Goal: Transaction & Acquisition: Purchase product/service

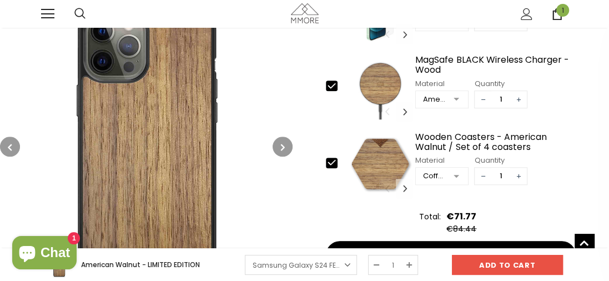
scroll to position [363, 0]
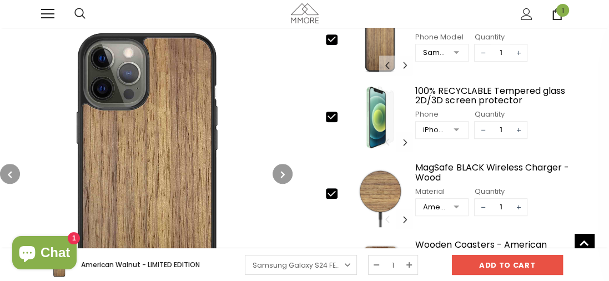
click at [389, 171] on img at bounding box center [380, 194] width 65 height 69
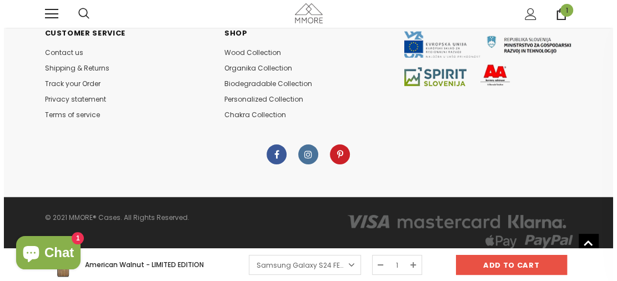
scroll to position [2424, 0]
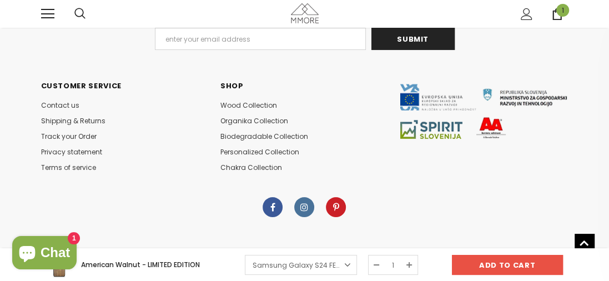
click at [557, 14] on span "1" at bounding box center [562, 10] width 13 height 13
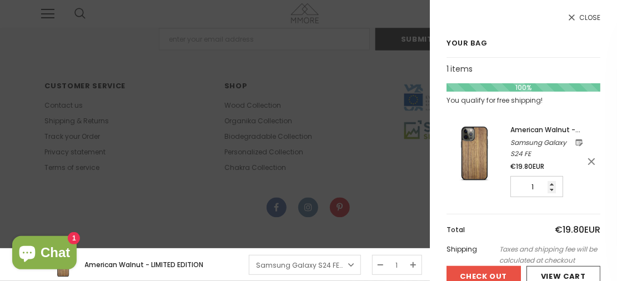
scroll to position [65, 0]
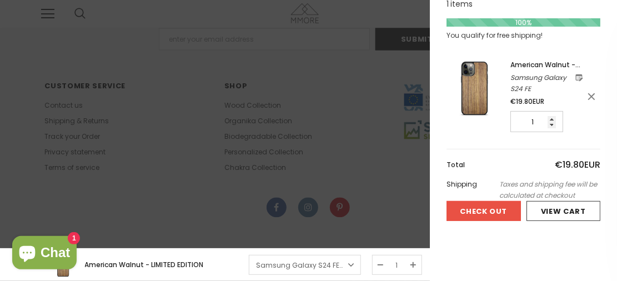
click at [549, 64] on span "American Walnut - LIMITED EDITION" at bounding box center [545, 70] width 70 height 21
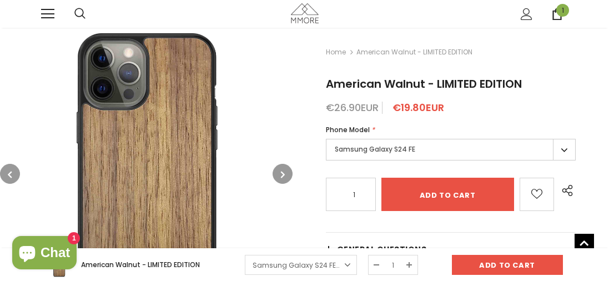
click at [556, 13] on span "1" at bounding box center [562, 10] width 13 height 13
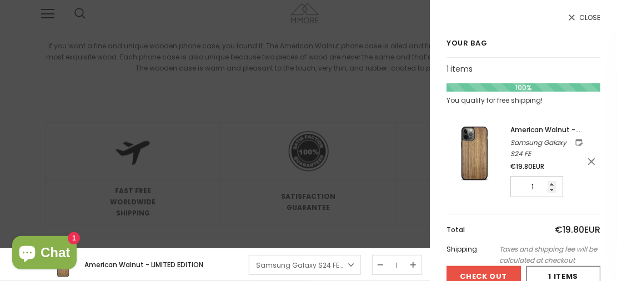
scroll to position [65, 0]
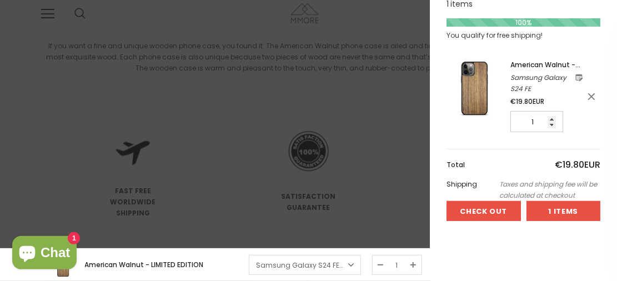
click at [535, 210] on div at bounding box center [563, 211] width 73 height 19
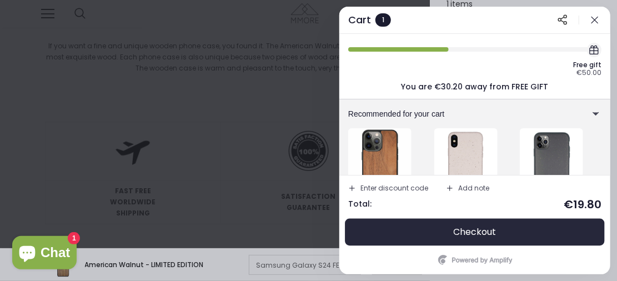
click at [475, 235] on span "Checkout" at bounding box center [475, 232] width 43 height 11
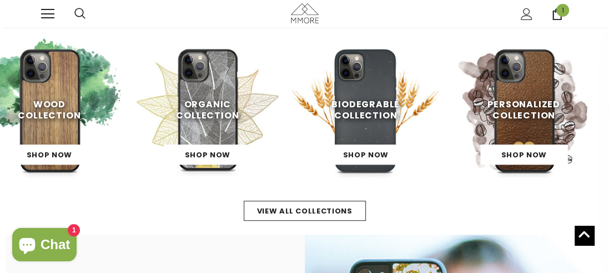
scroll to position [306, 0]
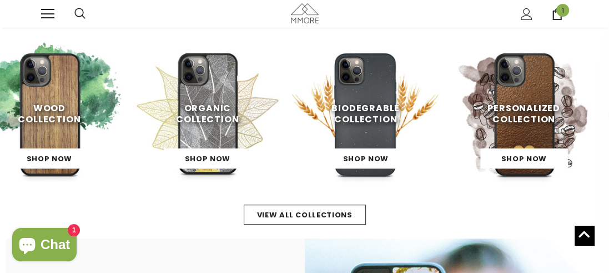
click at [354, 115] on span "Biodegrable Collection" at bounding box center [365, 114] width 68 height 24
click at [359, 154] on link "Shop Now" at bounding box center [365, 158] width 87 height 20
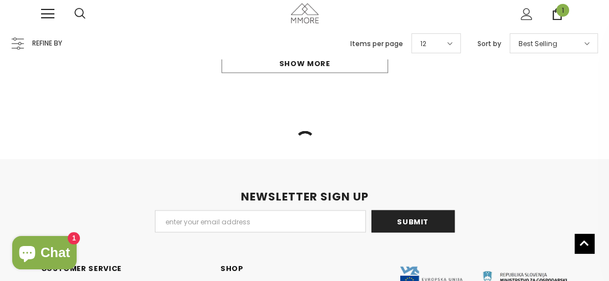
scroll to position [1105, 0]
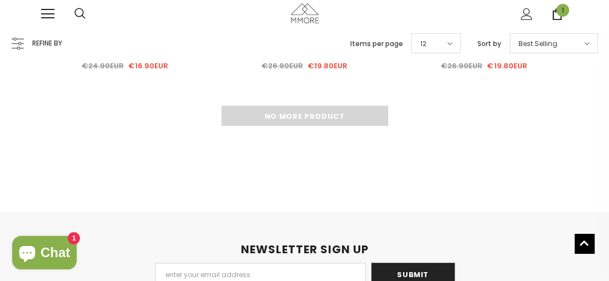
click at [359, 107] on div "No more product" at bounding box center [304, 115] width 527 height 20
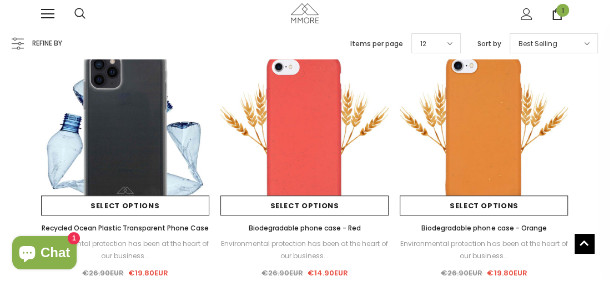
scroll to position [370, 0]
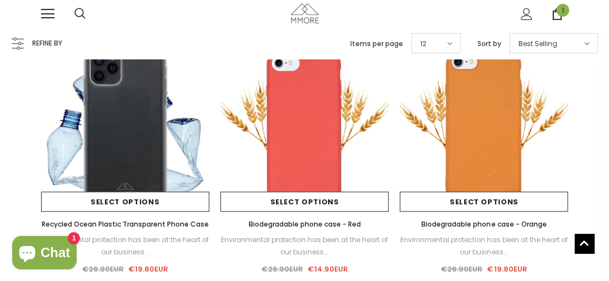
click at [136, 106] on img at bounding box center [125, 126] width 168 height 168
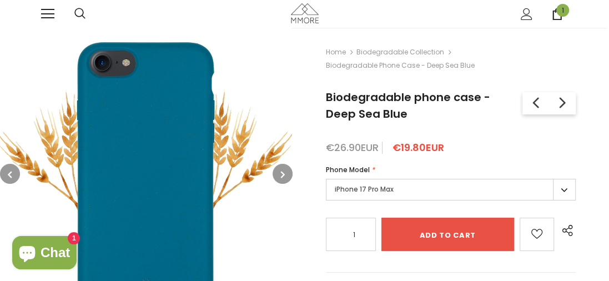
click at [395, 191] on label "iPhone 17 Pro Max" at bounding box center [451, 190] width 250 height 22
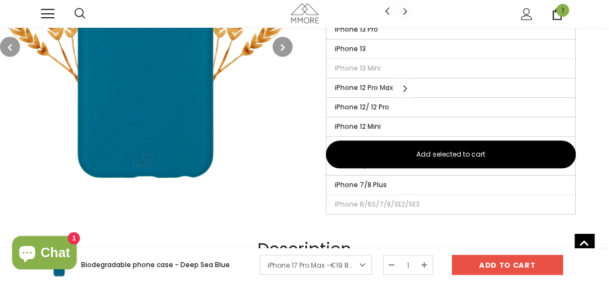
scroll to position [589, 0]
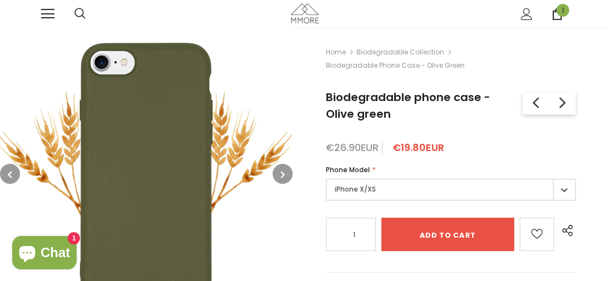
click at [413, 190] on label "iPhone X/XS" at bounding box center [451, 190] width 250 height 22
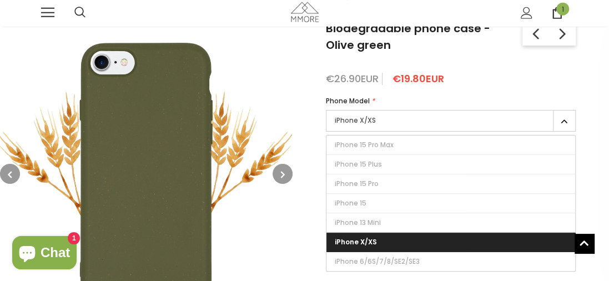
scroll to position [178, 0]
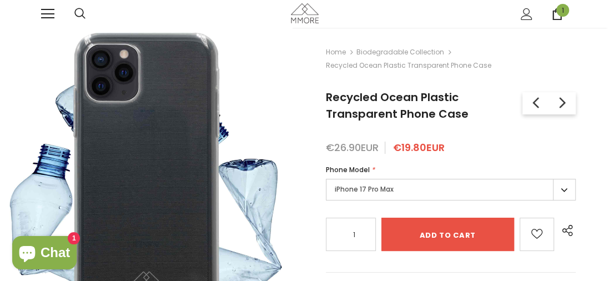
click at [369, 192] on label "iPhone 17 Pro Max" at bounding box center [451, 190] width 250 height 22
click at [560, 188] on label "iPhone 17 Pro Max" at bounding box center [451, 190] width 250 height 22
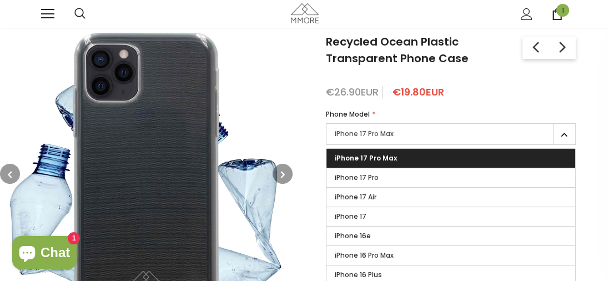
scroll to position [55, 0]
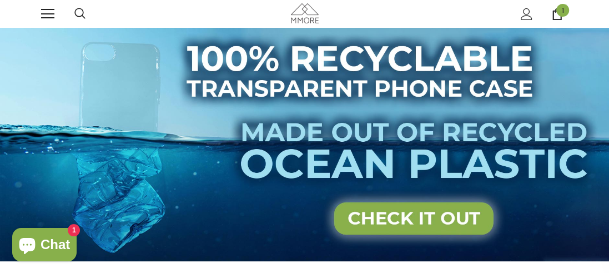
click at [84, 14] on icon at bounding box center [79, 13] width 11 height 11
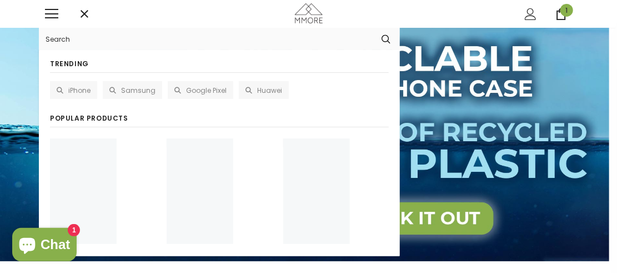
click at [77, 41] on input "Search Site" at bounding box center [205, 39] width 333 height 22
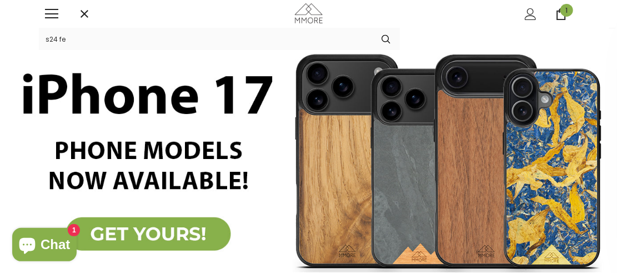
type input "s24 fe"
click at [372, 31] on button "submit" at bounding box center [386, 39] width 28 height 17
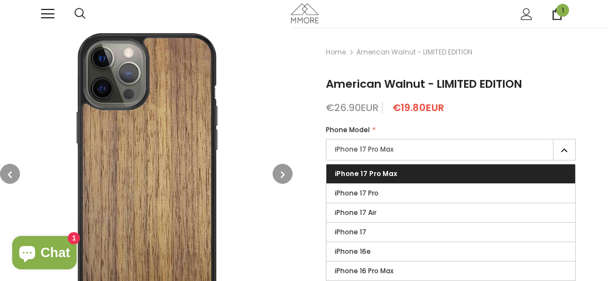
click at [451, 125] on div "Phone Model *" at bounding box center [451, 129] width 250 height 11
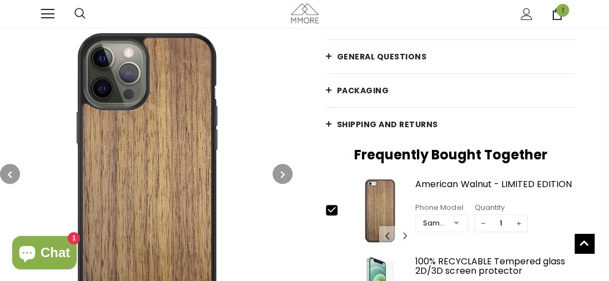
scroll to position [167, 0]
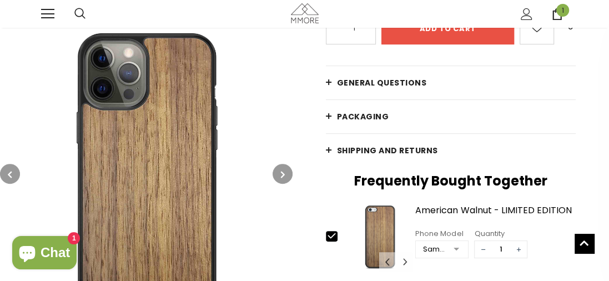
click at [404, 80] on span "General Questions" at bounding box center [382, 82] width 90 height 11
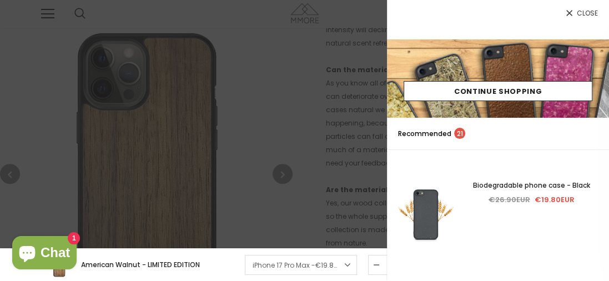
scroll to position [470, 0]
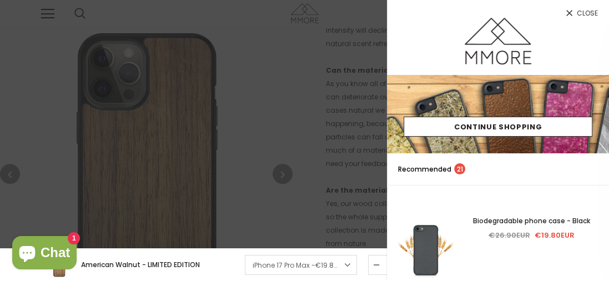
click at [354, 95] on div at bounding box center [304, 140] width 609 height 281
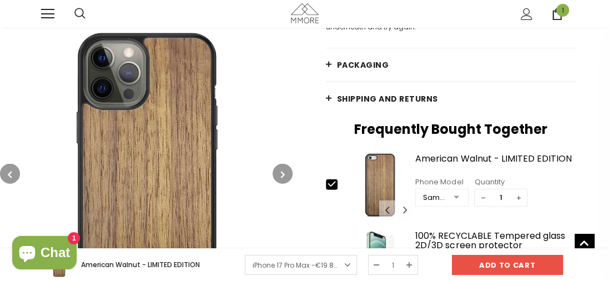
scroll to position [1542, 0]
click at [409, 100] on span "Shipping and returns" at bounding box center [387, 98] width 101 height 11
click at [389, 96] on span "Shipping and returns" at bounding box center [387, 98] width 101 height 11
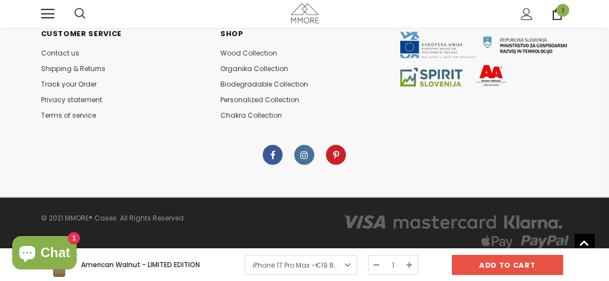
scroll to position [4161, 0]
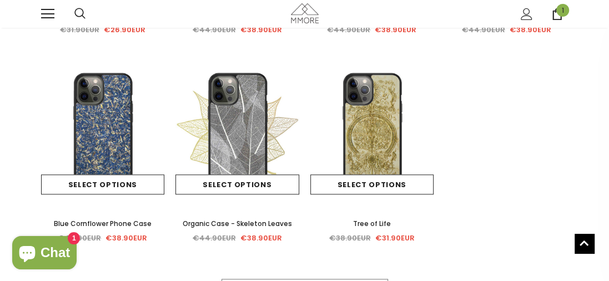
scroll to position [646, 0]
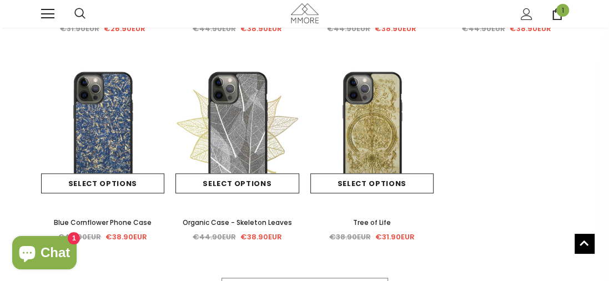
click at [125, 122] on img at bounding box center [103, 131] width 124 height 124
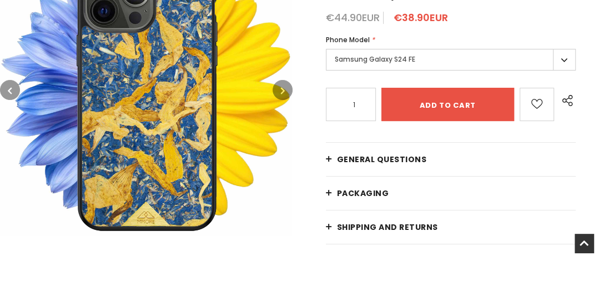
scroll to position [162, 0]
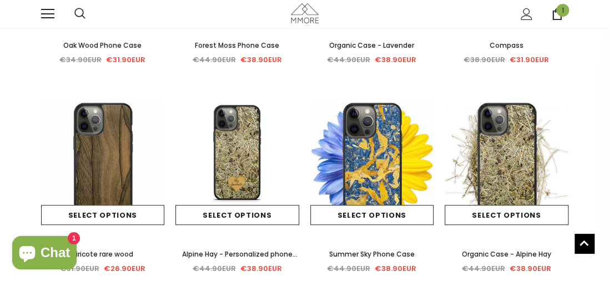
scroll to position [406, 0]
click at [489, 174] on img at bounding box center [507, 162] width 124 height 124
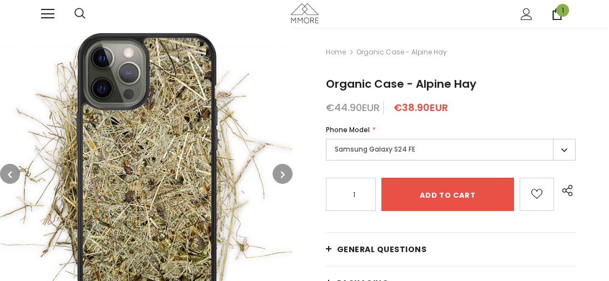
scroll to position [54, 0]
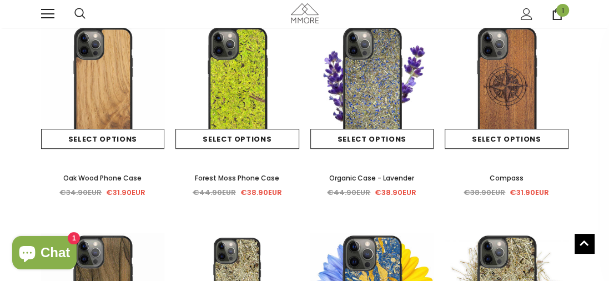
scroll to position [266, 0]
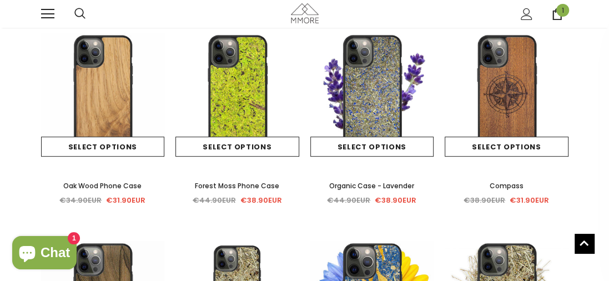
click at [381, 83] on img at bounding box center [372, 95] width 124 height 124
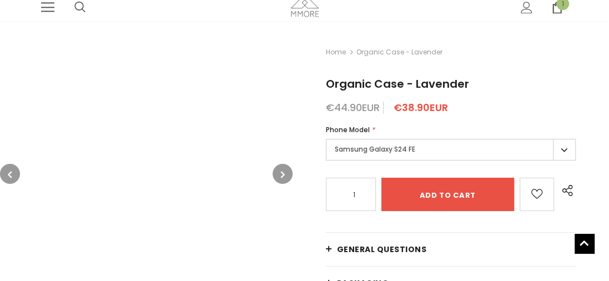
scroll to position [143, 0]
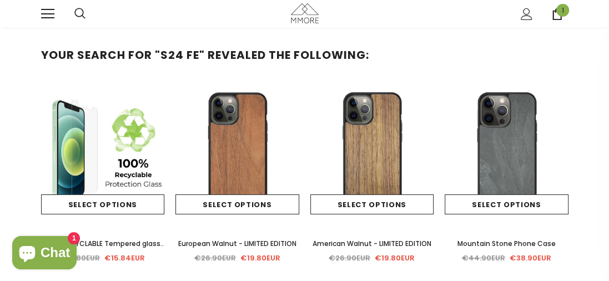
click at [555, 17] on icon at bounding box center [557, 14] width 12 height 12
